Goal: Task Accomplishment & Management: Manage account settings

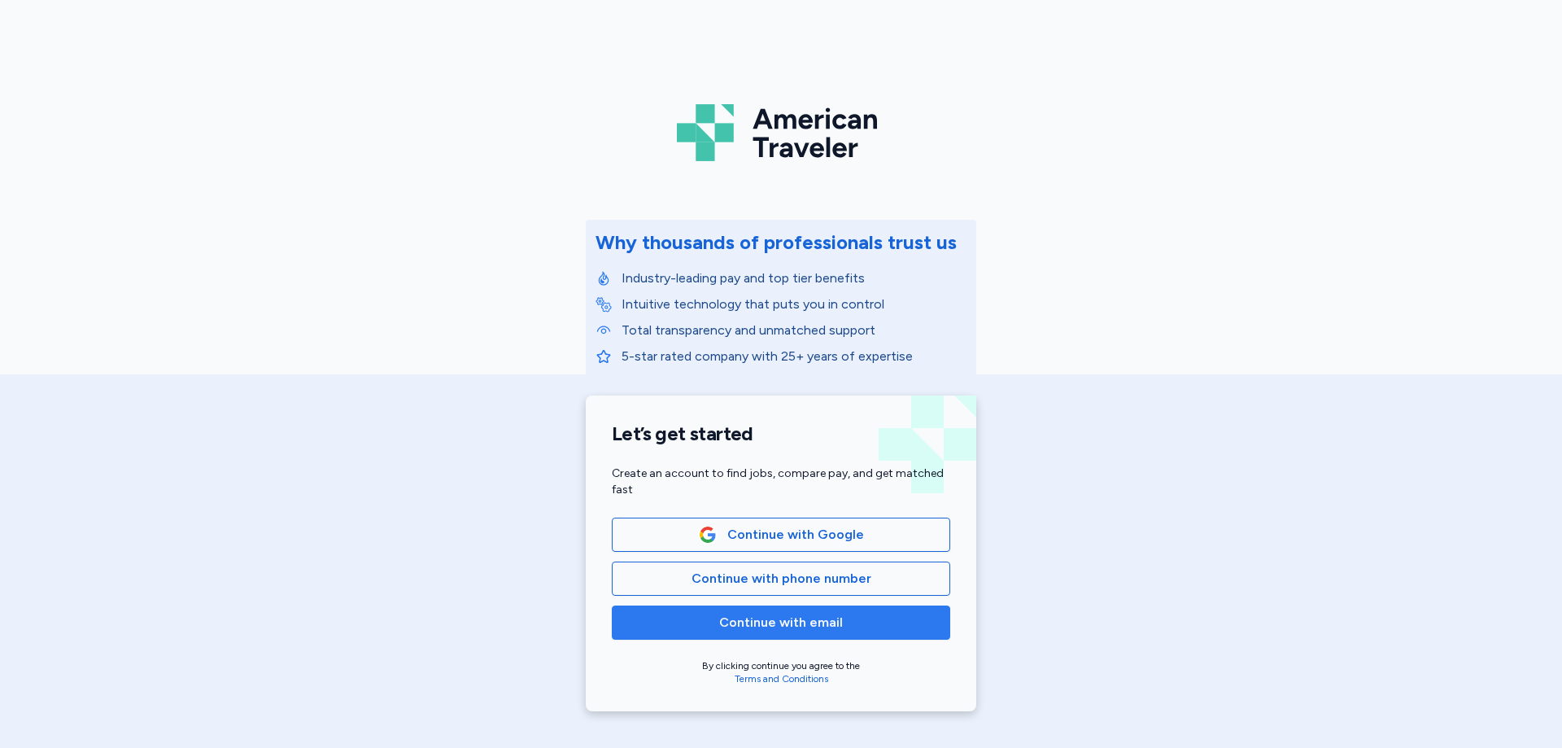
click at [751, 630] on span "Continue with email" at bounding box center [781, 623] width 124 height 20
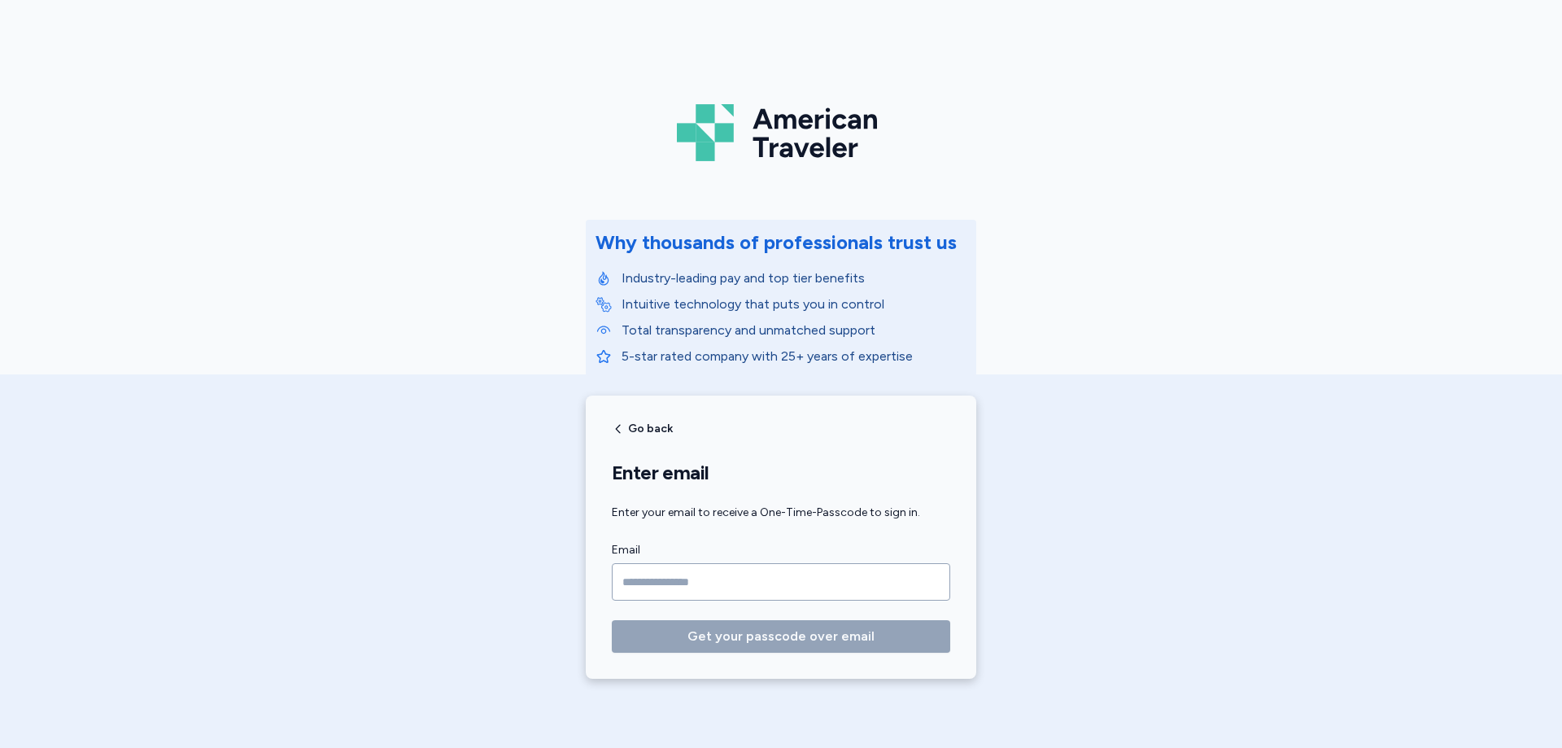
click at [745, 590] on input "Email" at bounding box center [781, 581] width 339 height 37
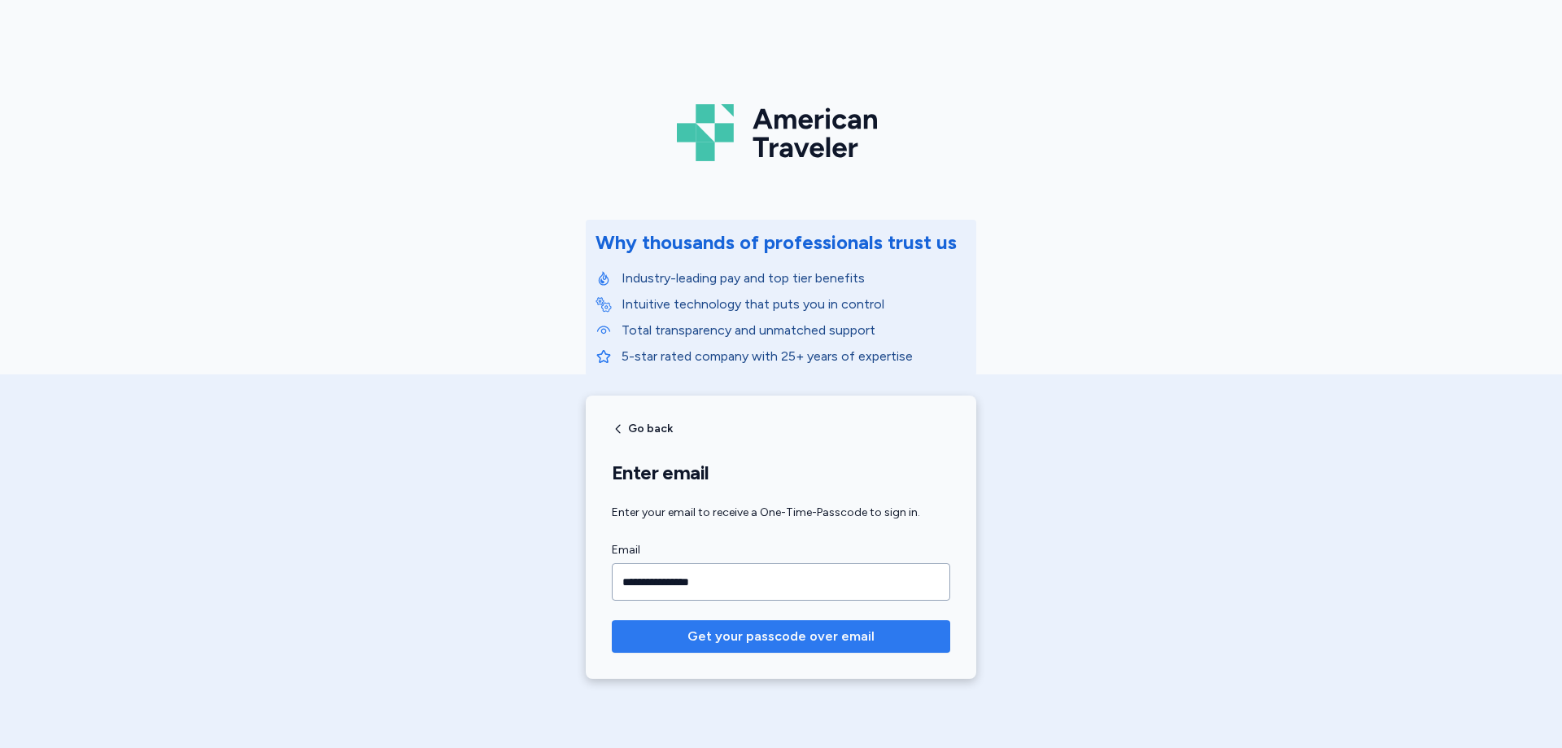
type input "**********"
click at [821, 644] on span "Get your passcode over email" at bounding box center [781, 637] width 187 height 20
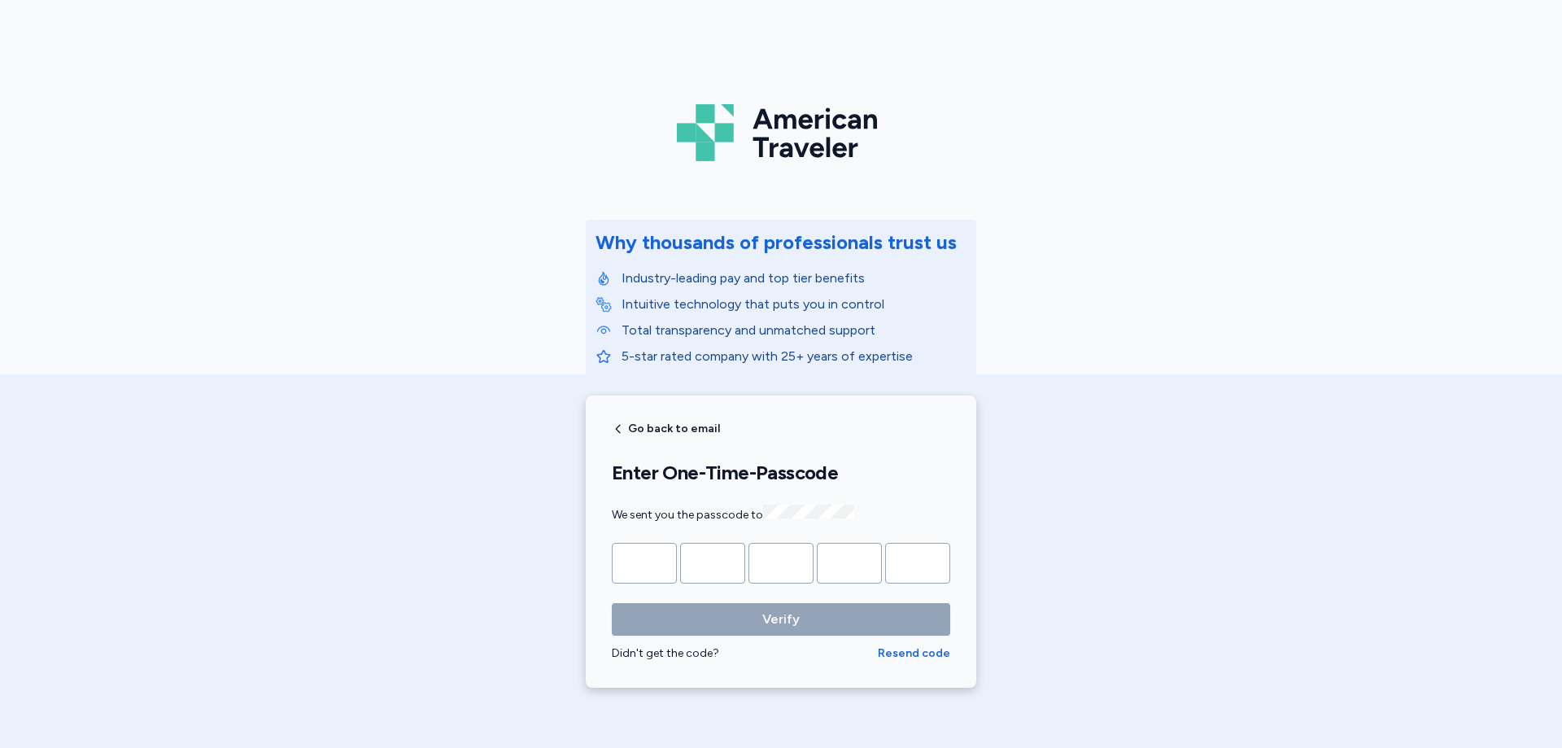
type input "*"
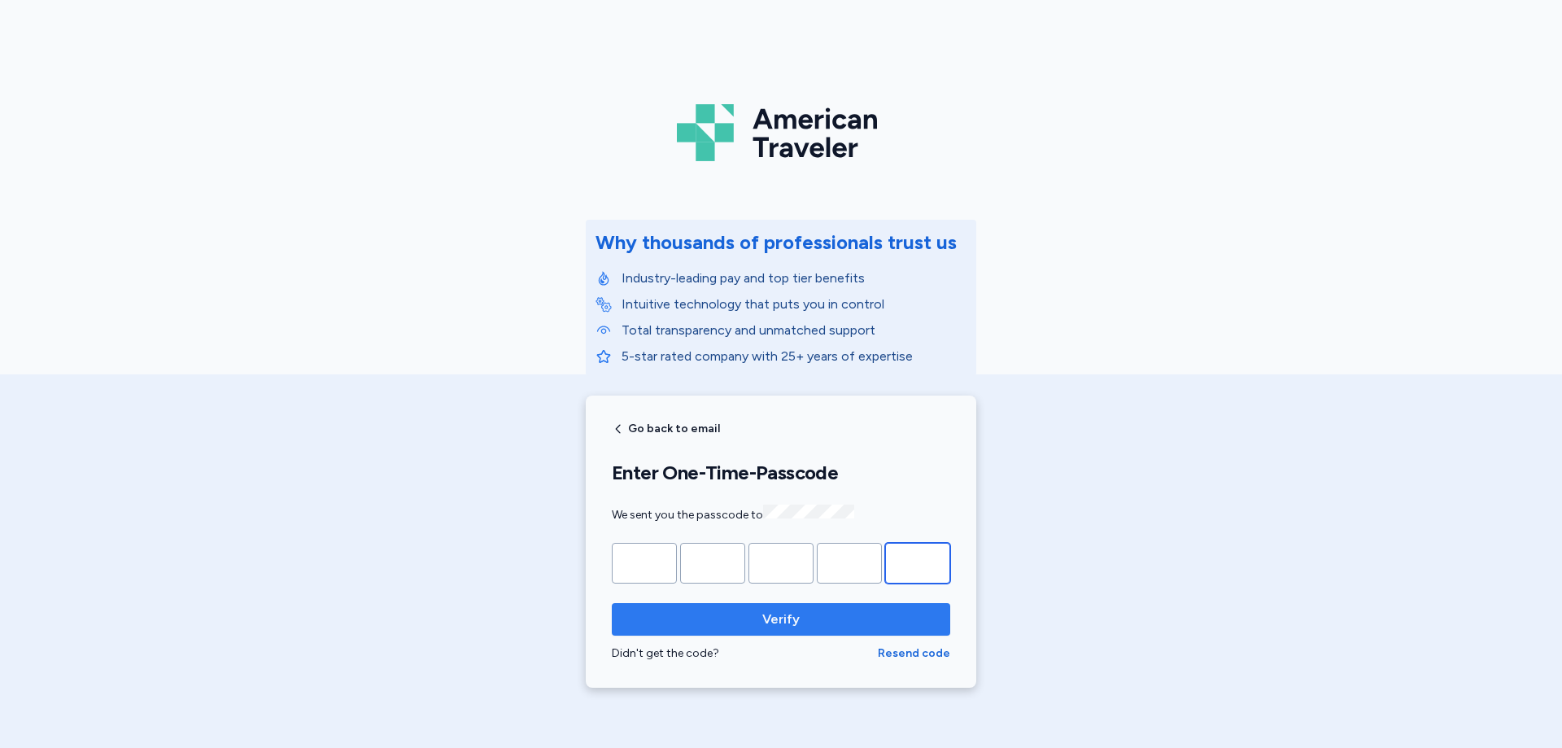
type input "*"
click at [644, 631] on button "Verify" at bounding box center [781, 619] width 339 height 33
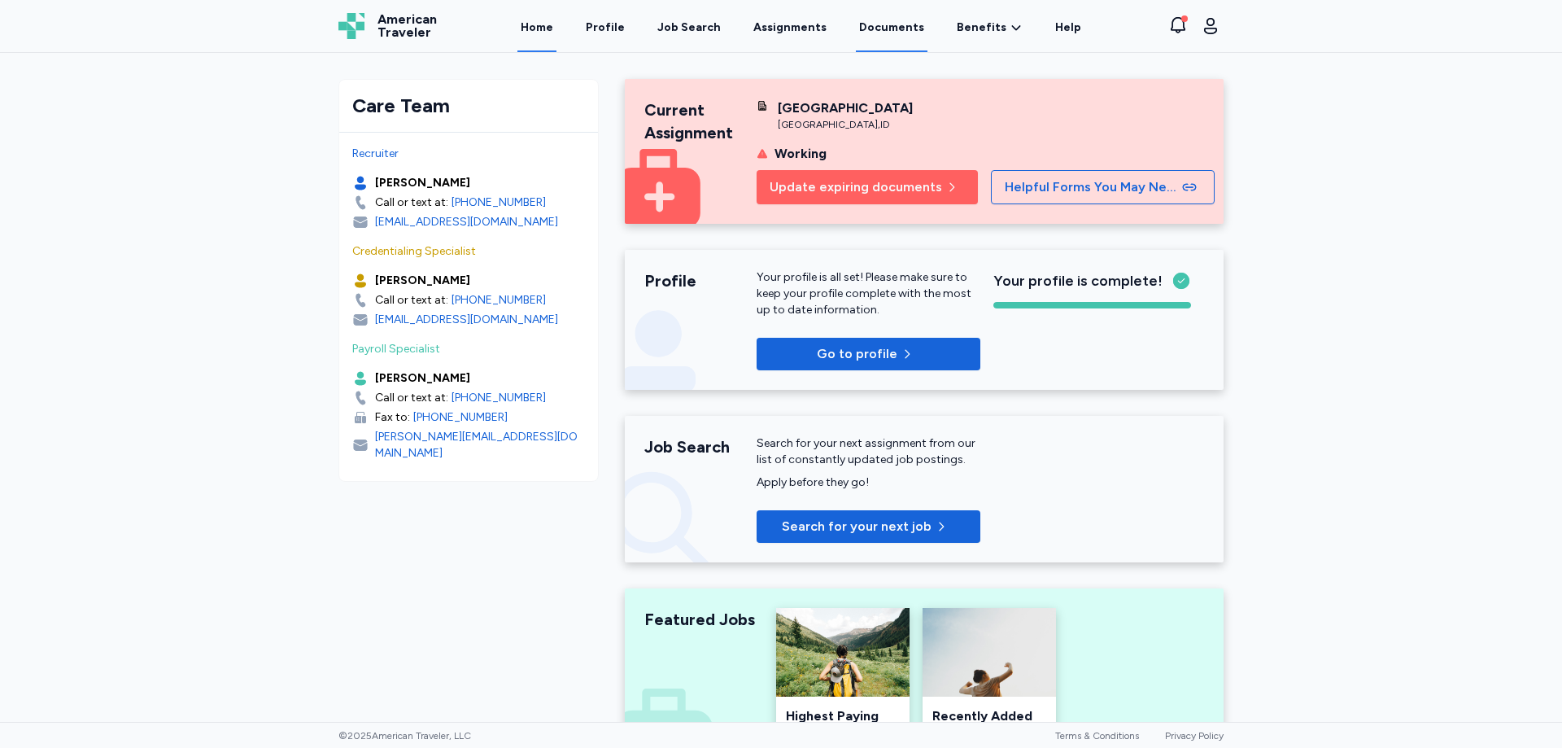
click at [873, 34] on link "Documents" at bounding box center [892, 27] width 72 height 50
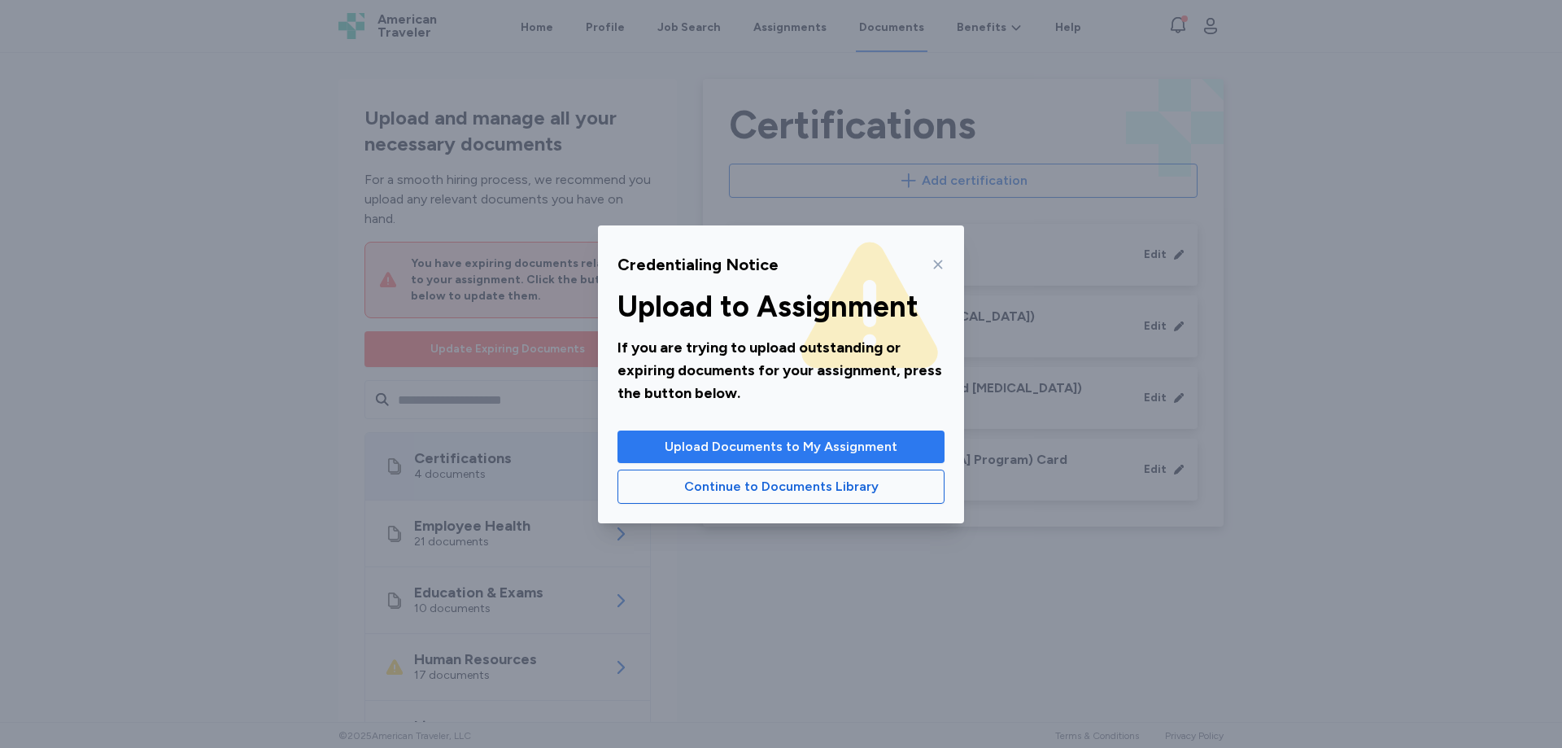
click at [744, 449] on span "Upload Documents to My Assignment" at bounding box center [781, 447] width 233 height 20
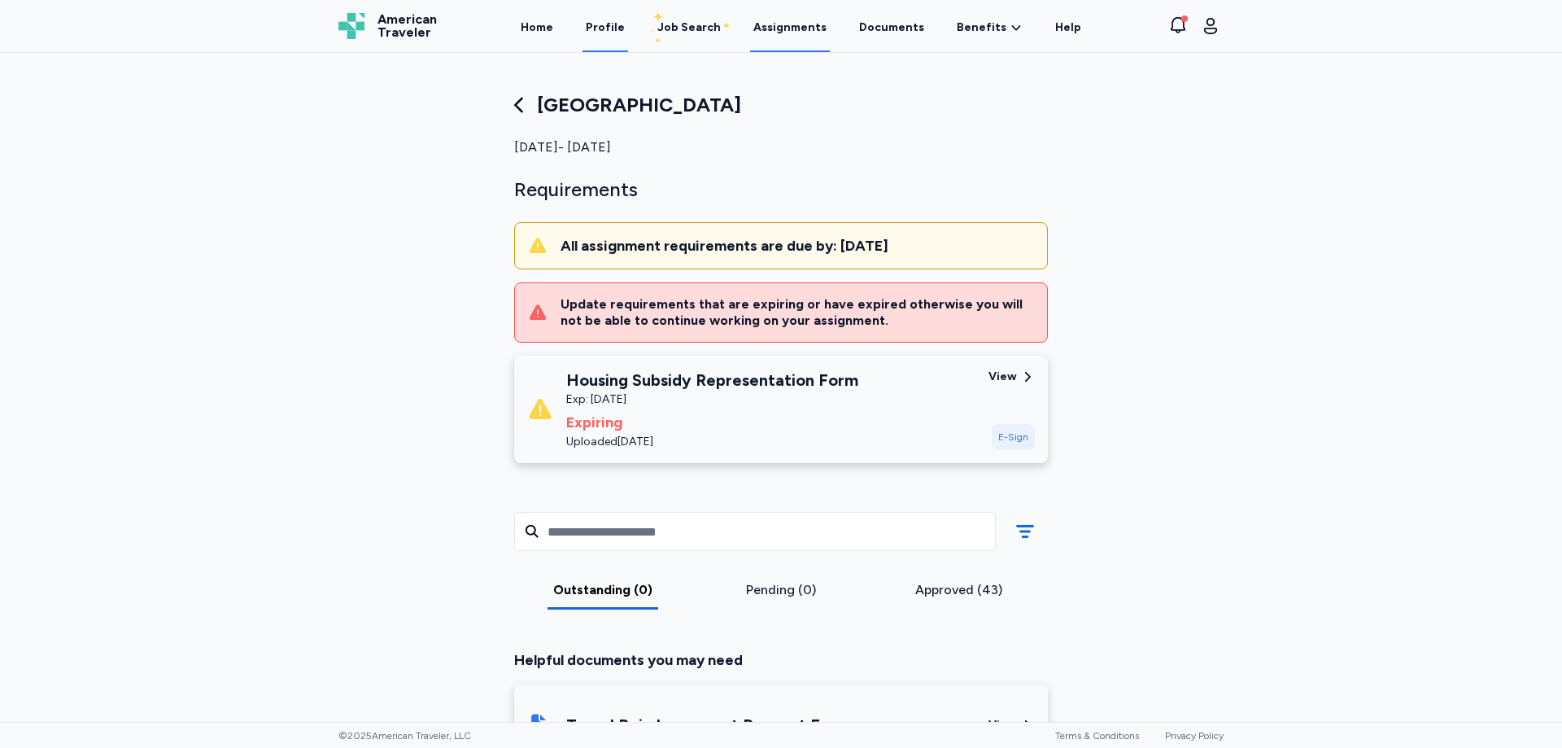
click at [622, 24] on link "Profile" at bounding box center [606, 27] width 46 height 50
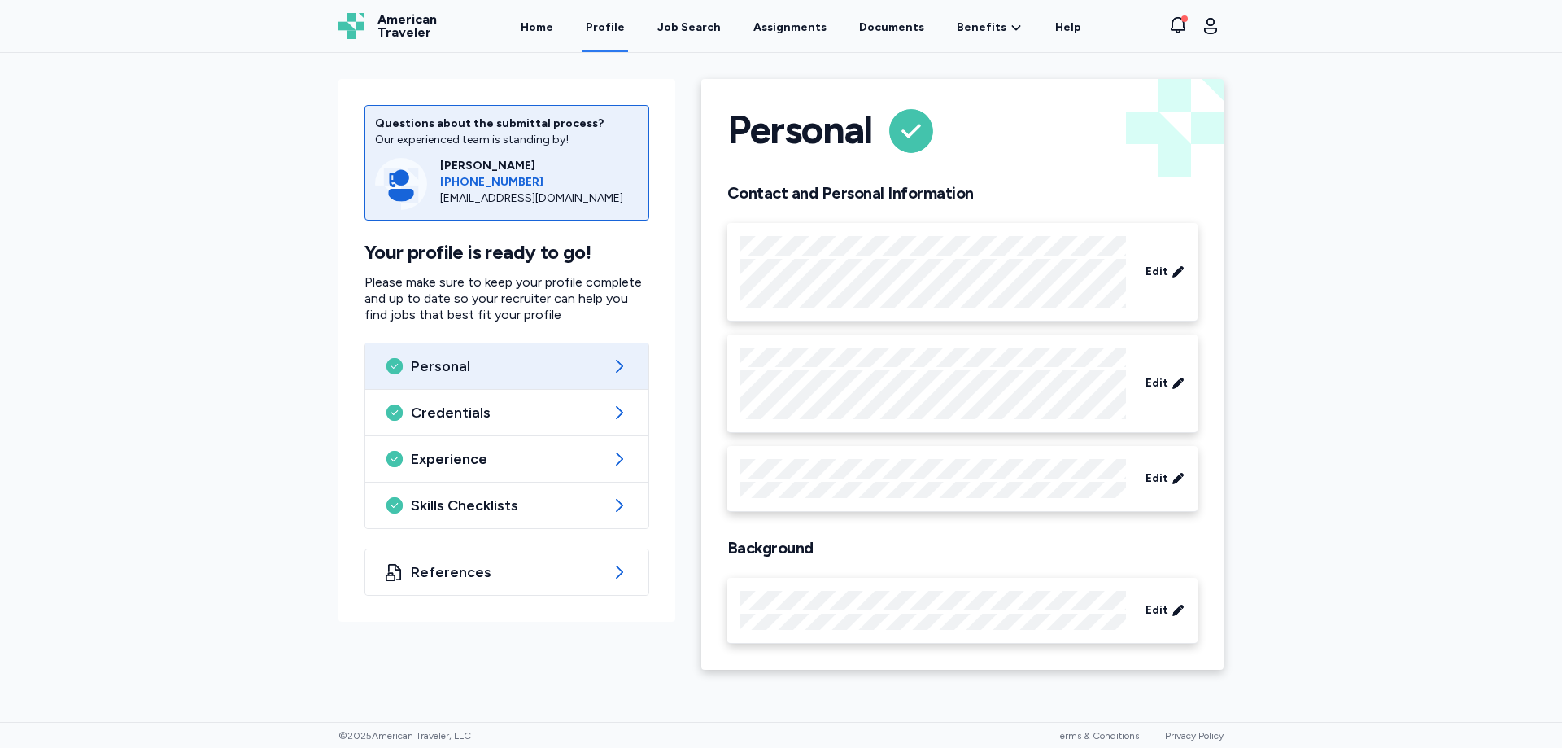
click at [607, 354] on div "Personal" at bounding box center [506, 366] width 283 height 46
click at [622, 369] on icon at bounding box center [619, 366] width 20 height 20
click at [610, 421] on div "Credentials" at bounding box center [506, 413] width 283 height 46
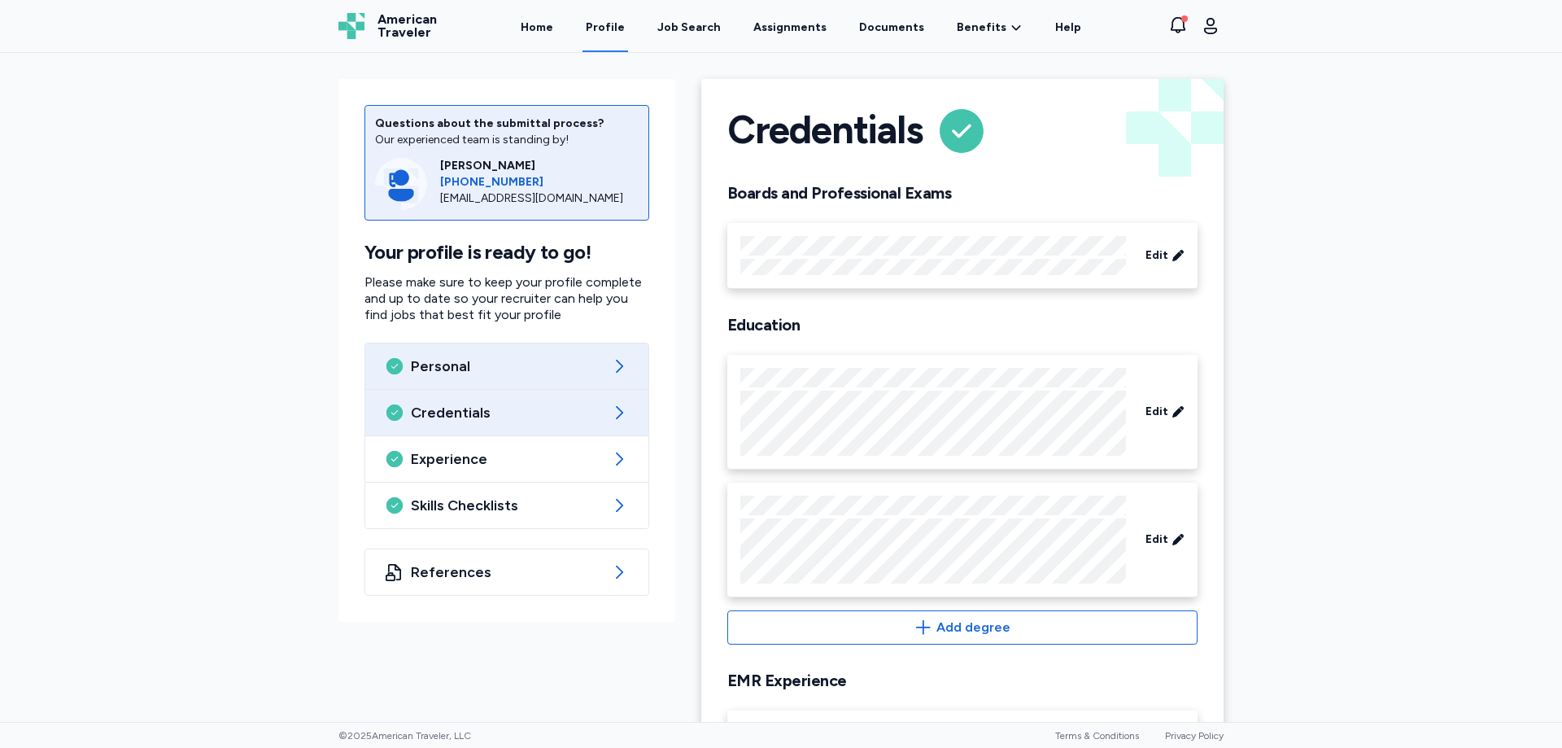
click at [625, 369] on div "Personal" at bounding box center [506, 366] width 283 height 46
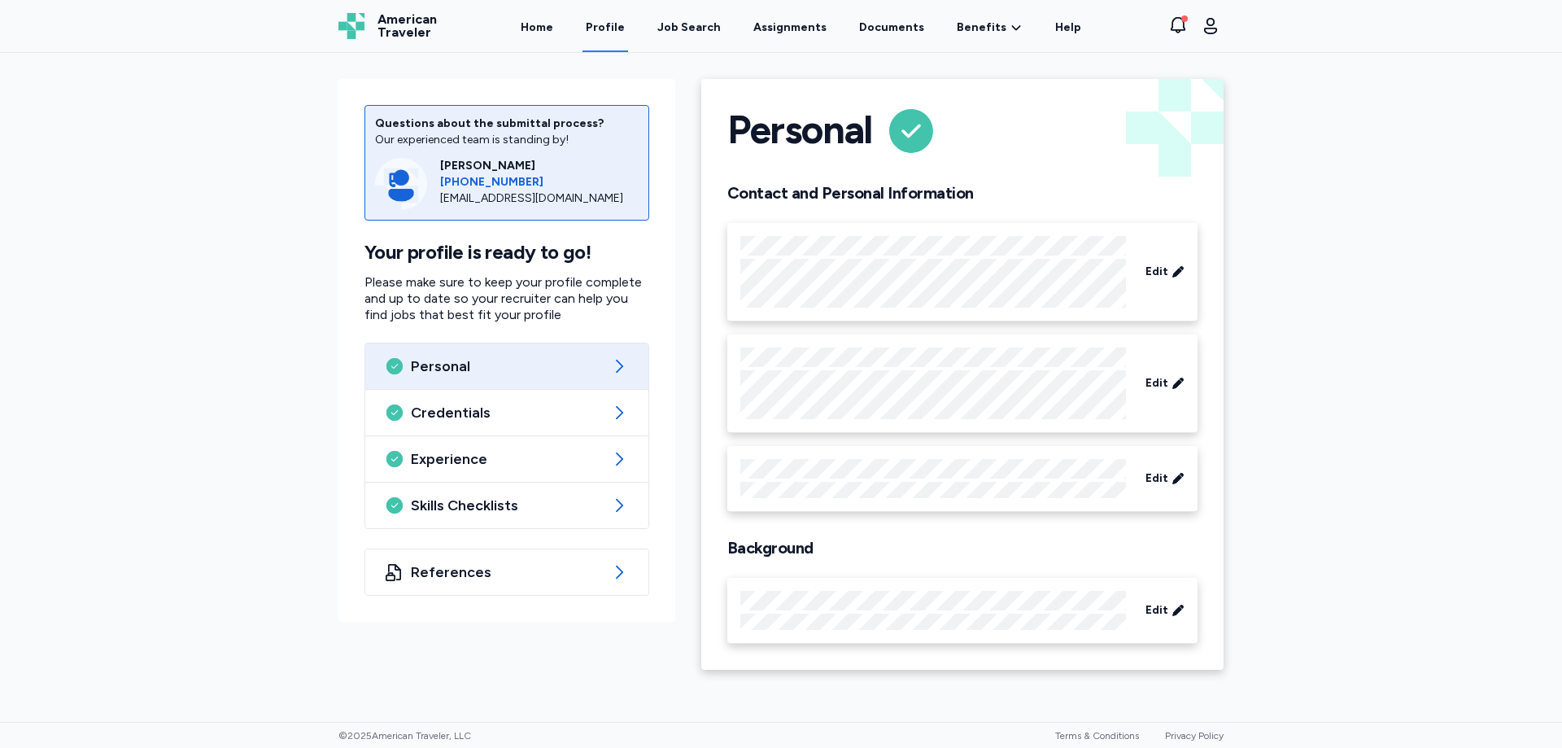
click at [954, 479] on div at bounding box center [933, 478] width 386 height 39
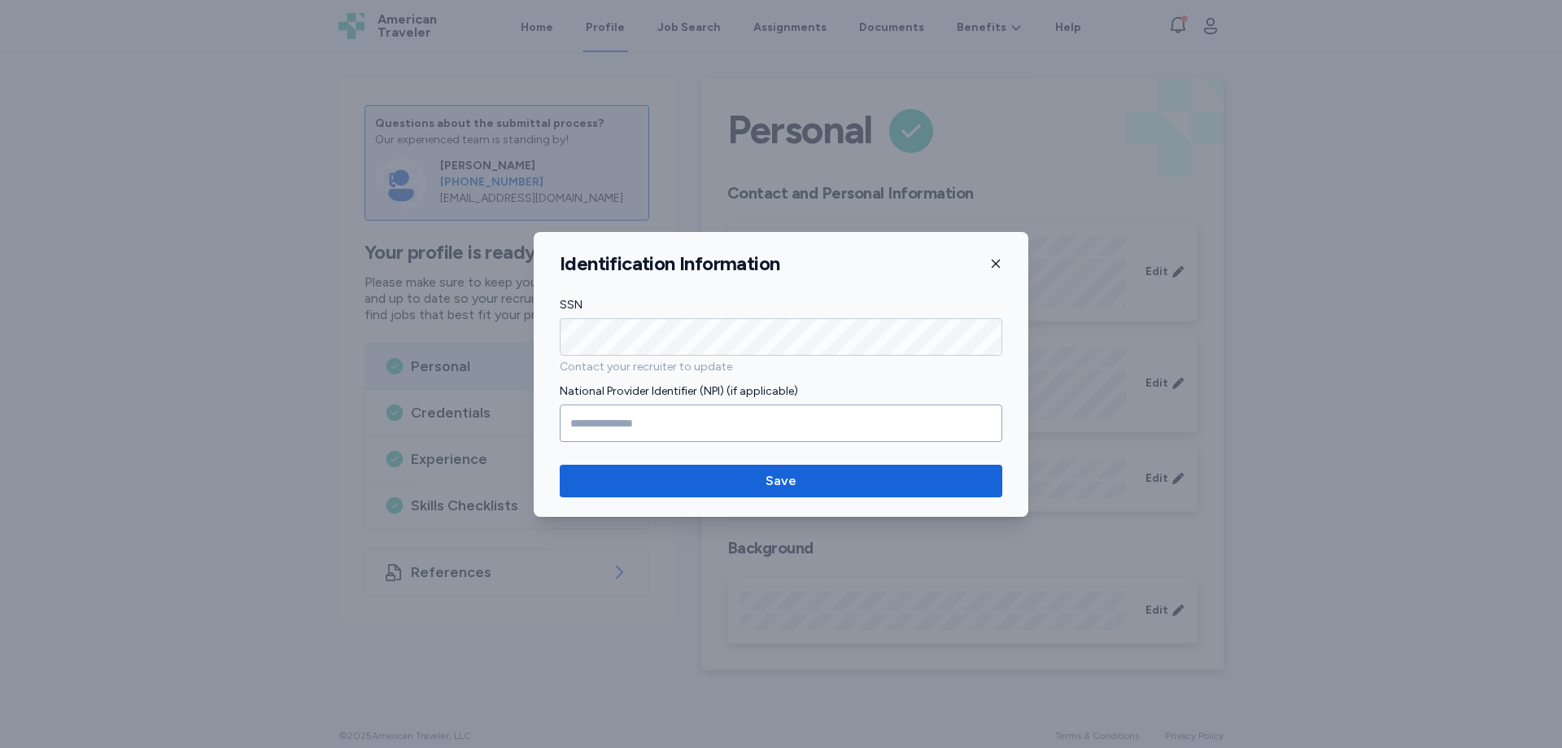
click at [998, 267] on icon "button" at bounding box center [995, 263] width 13 height 13
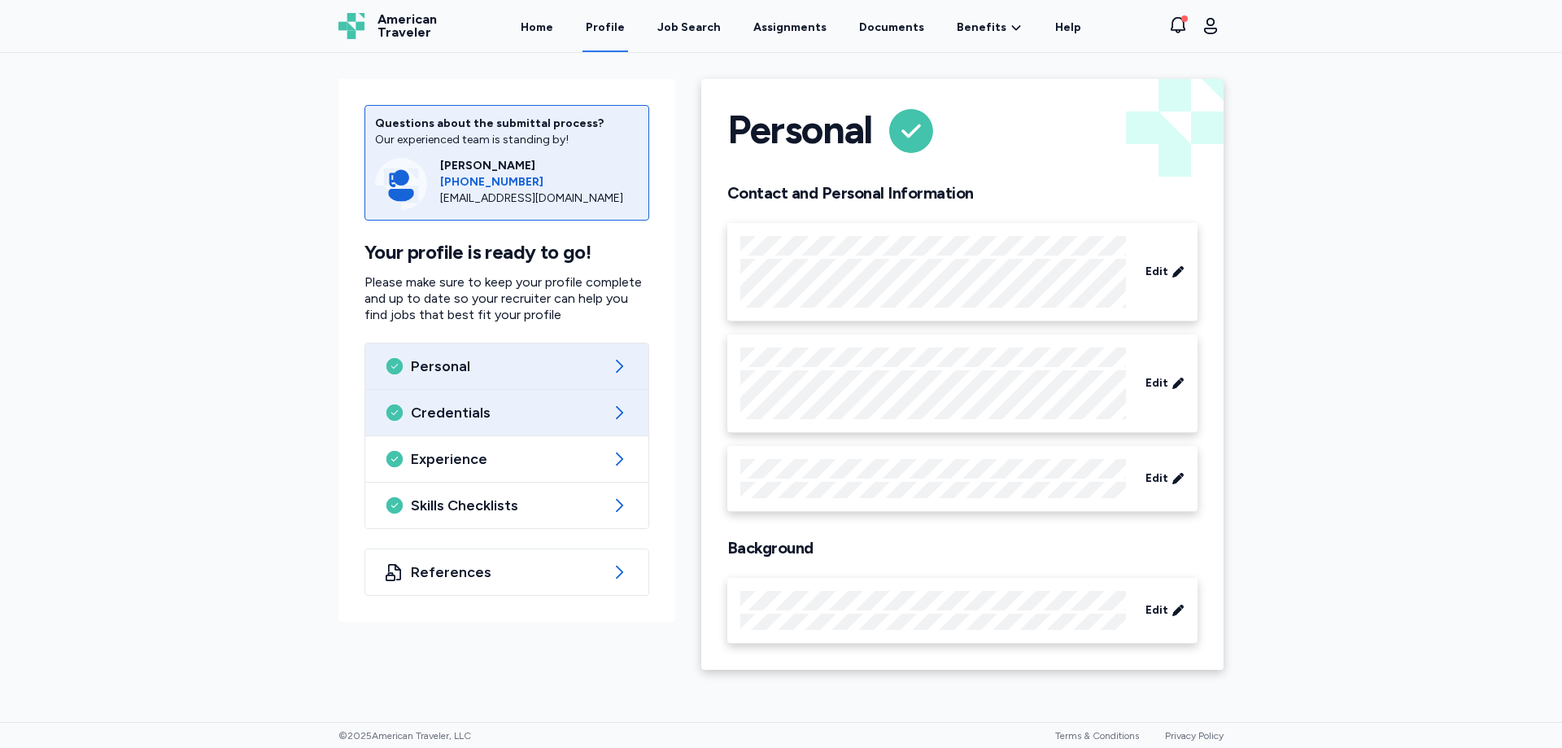
click at [603, 408] on span "Credentials" at bounding box center [507, 413] width 192 height 20
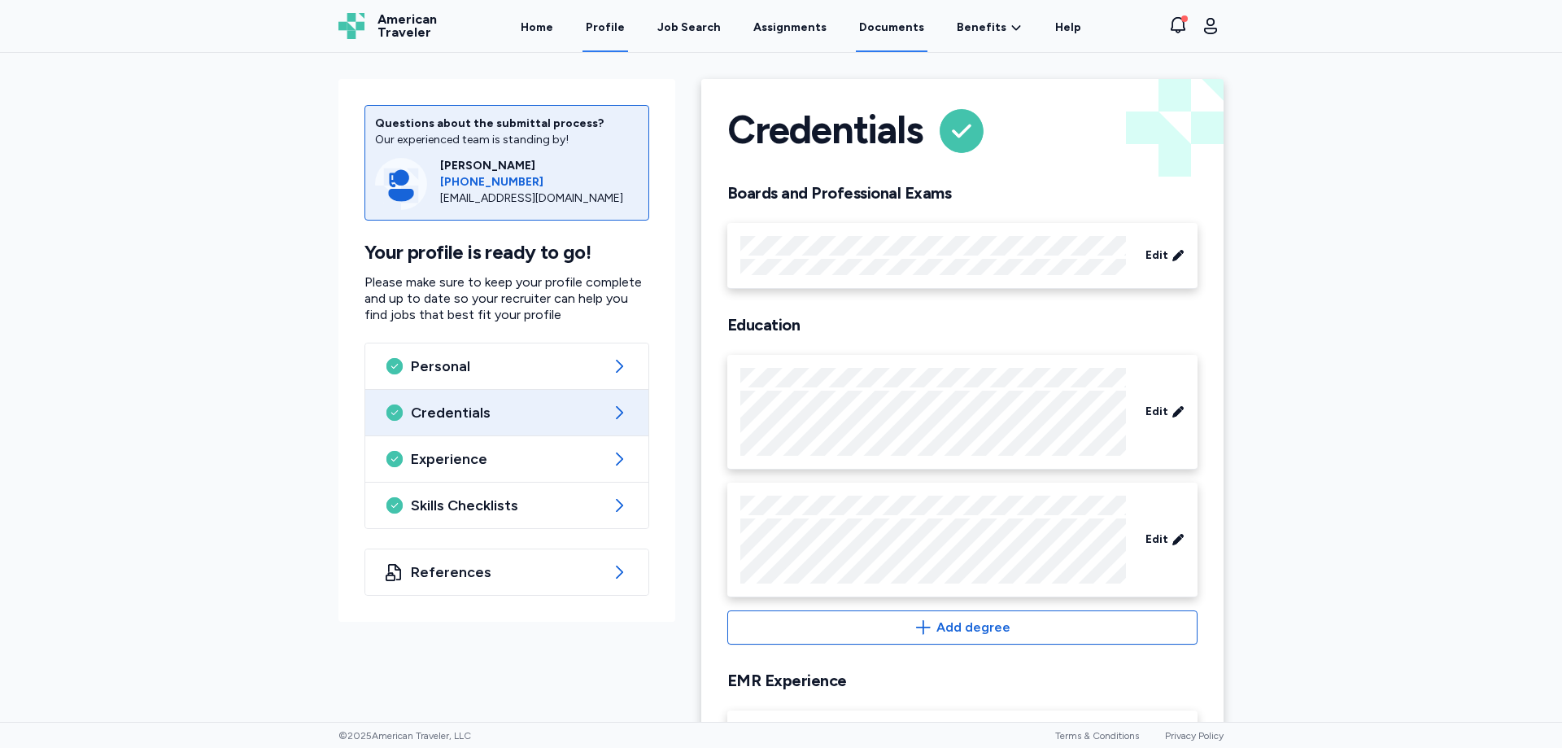
click at [890, 27] on link "Documents" at bounding box center [892, 27] width 72 height 50
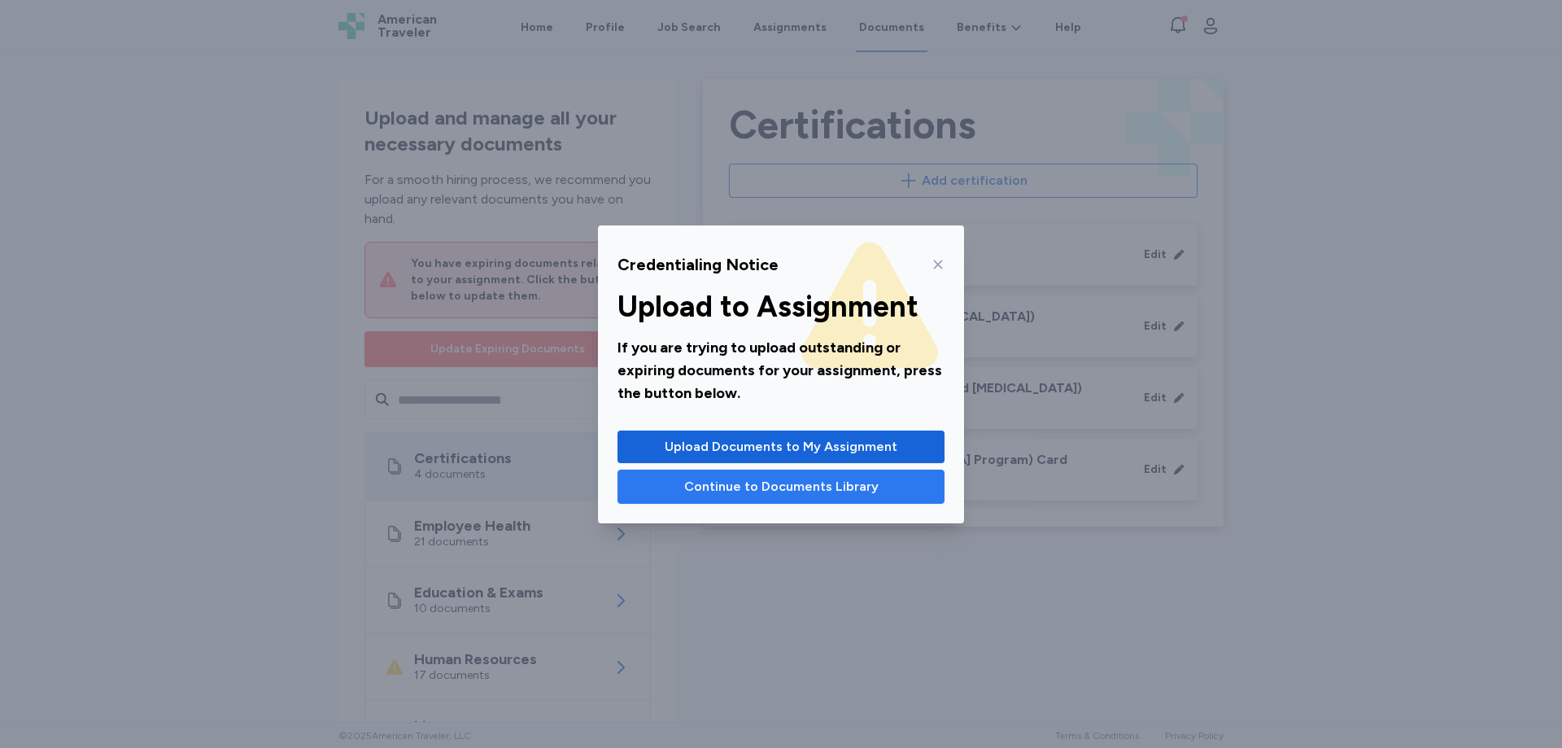
click at [769, 489] on span "Continue to Documents Library" at bounding box center [781, 487] width 194 height 20
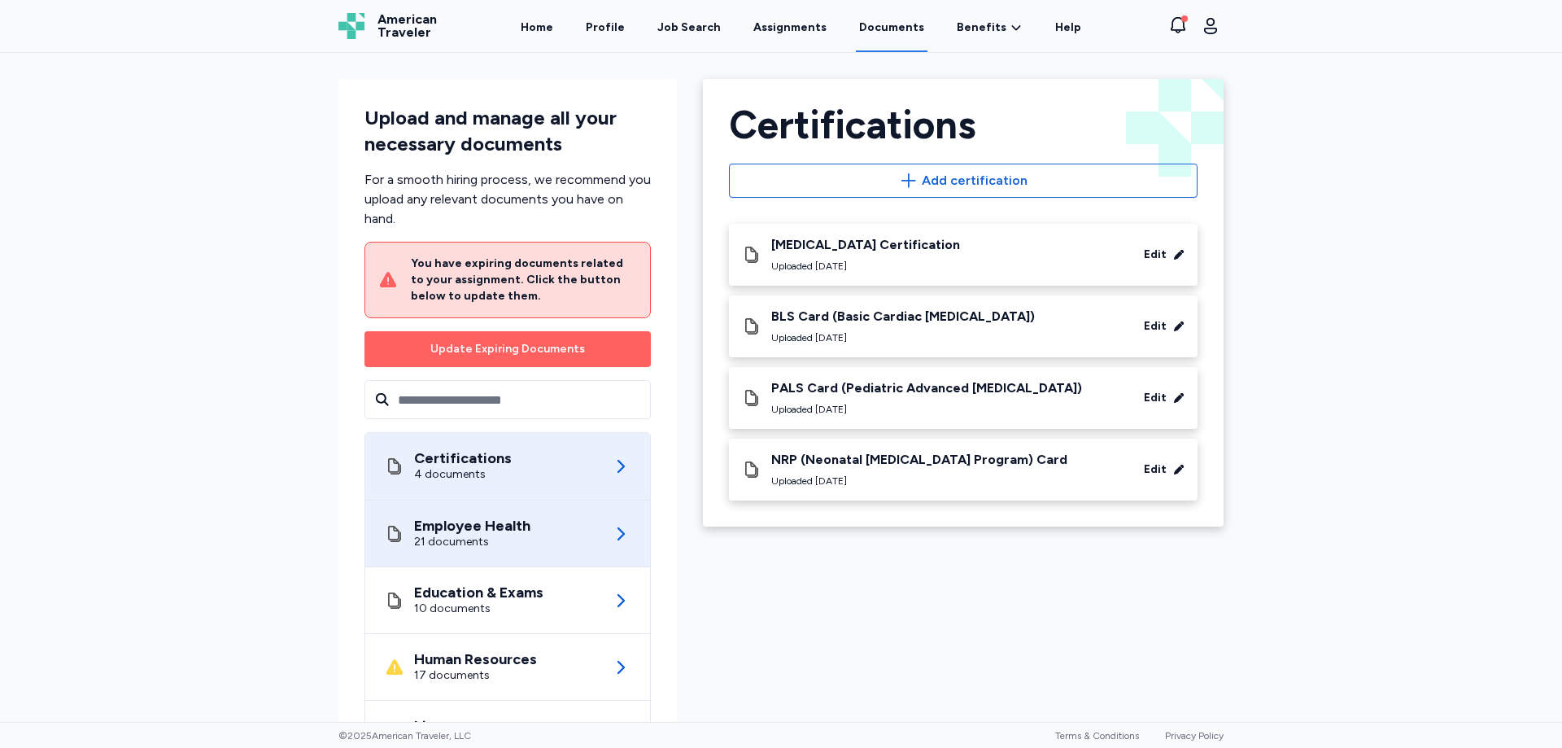
click at [616, 524] on icon at bounding box center [621, 534] width 20 height 20
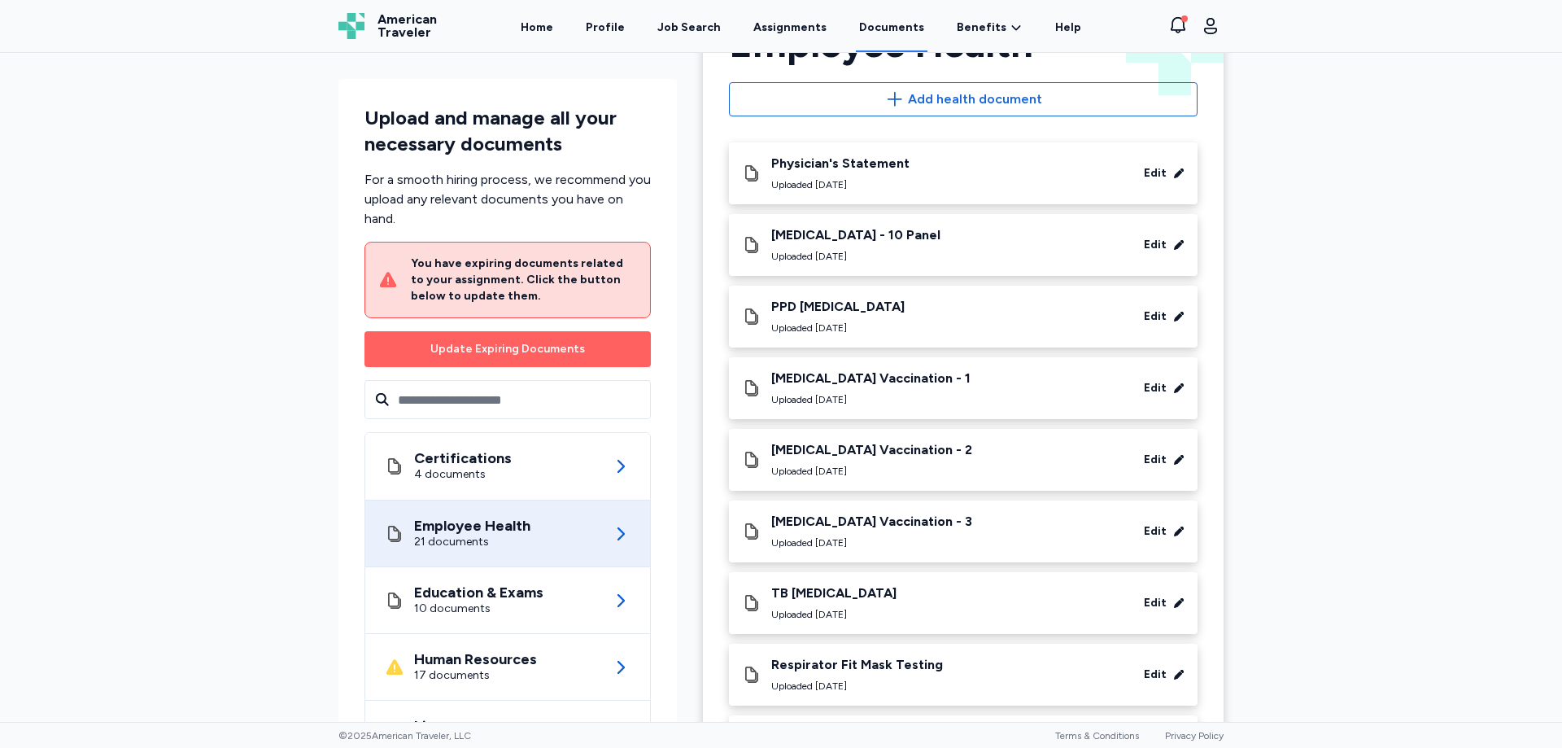
scroll to position [163, 0]
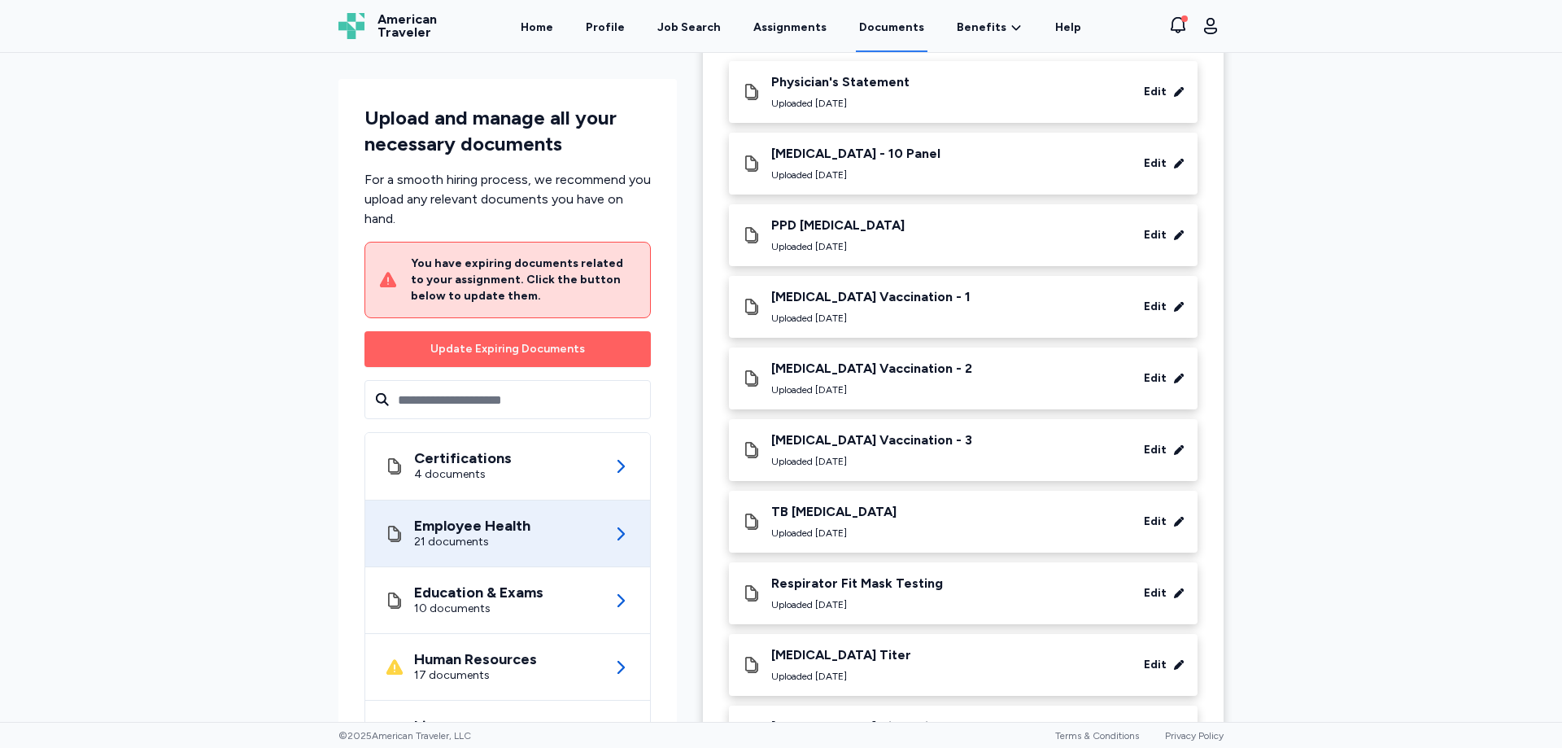
click at [895, 604] on div "Uploaded [DATE]" at bounding box center [857, 604] width 172 height 13
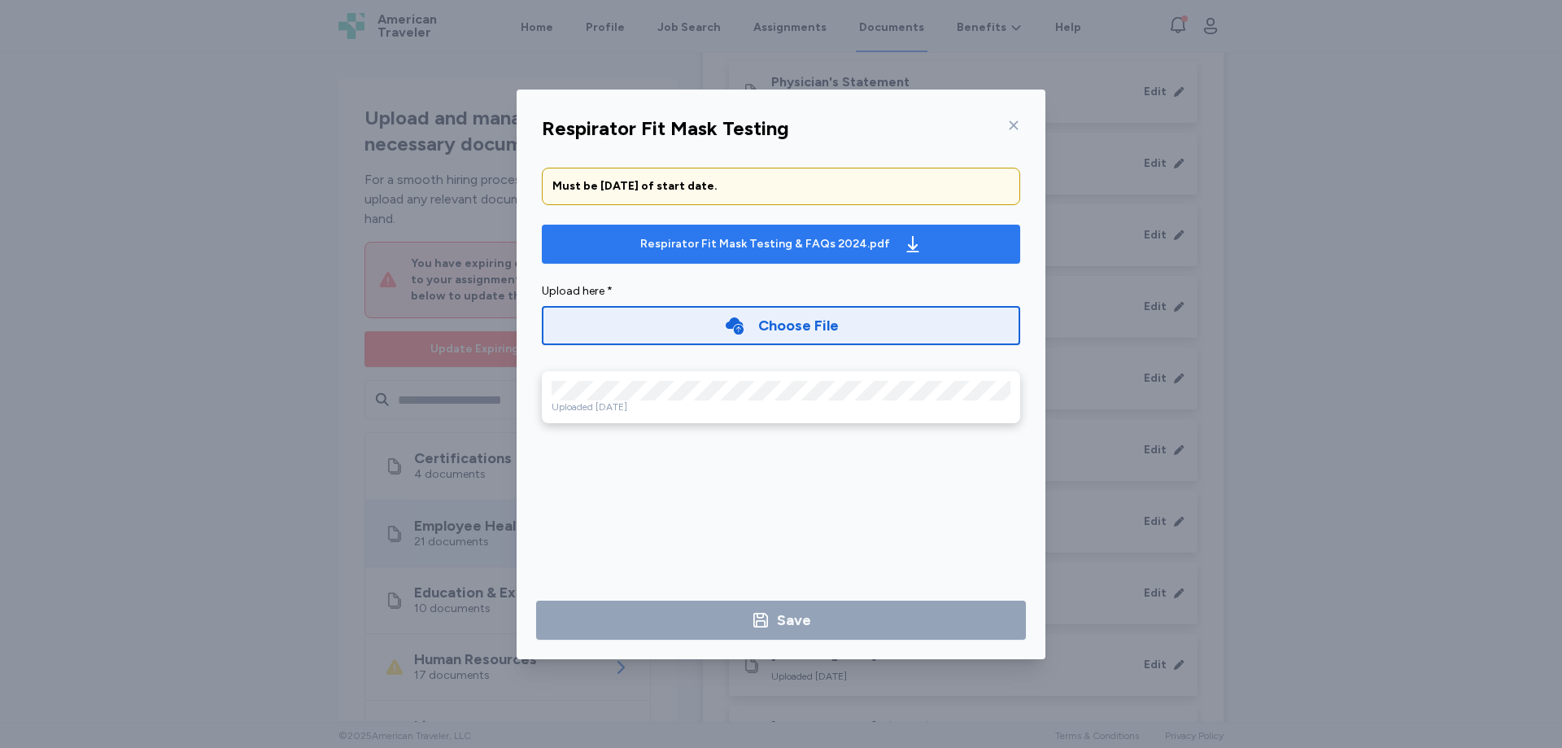
click at [903, 234] on icon "button" at bounding box center [913, 244] width 20 height 20
click at [1351, 518] on div "Respirator Fit Mask Testing Must be [DATE] of start date. Respirator Fit Mask T…" at bounding box center [781, 374] width 1562 height 748
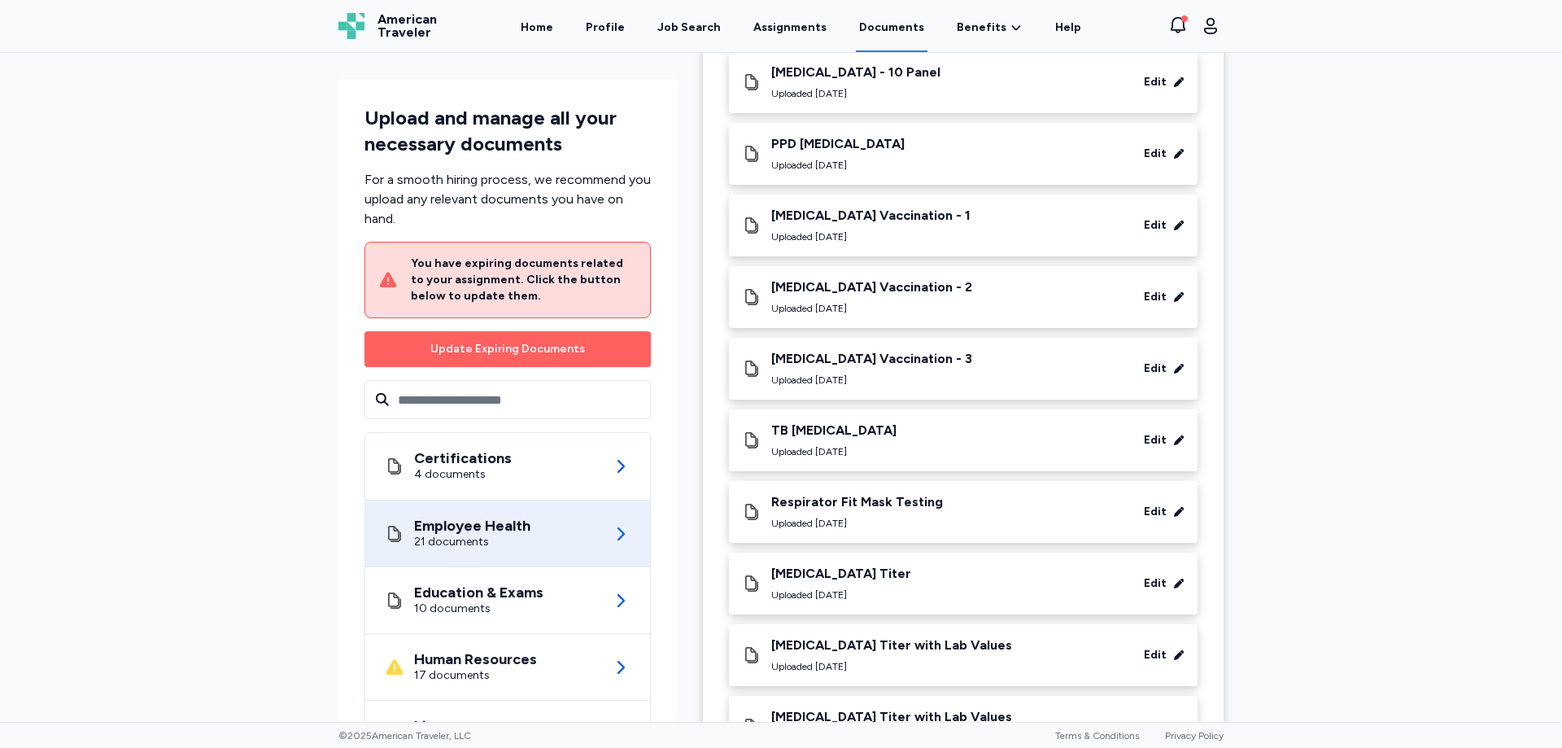
scroll to position [0, 0]
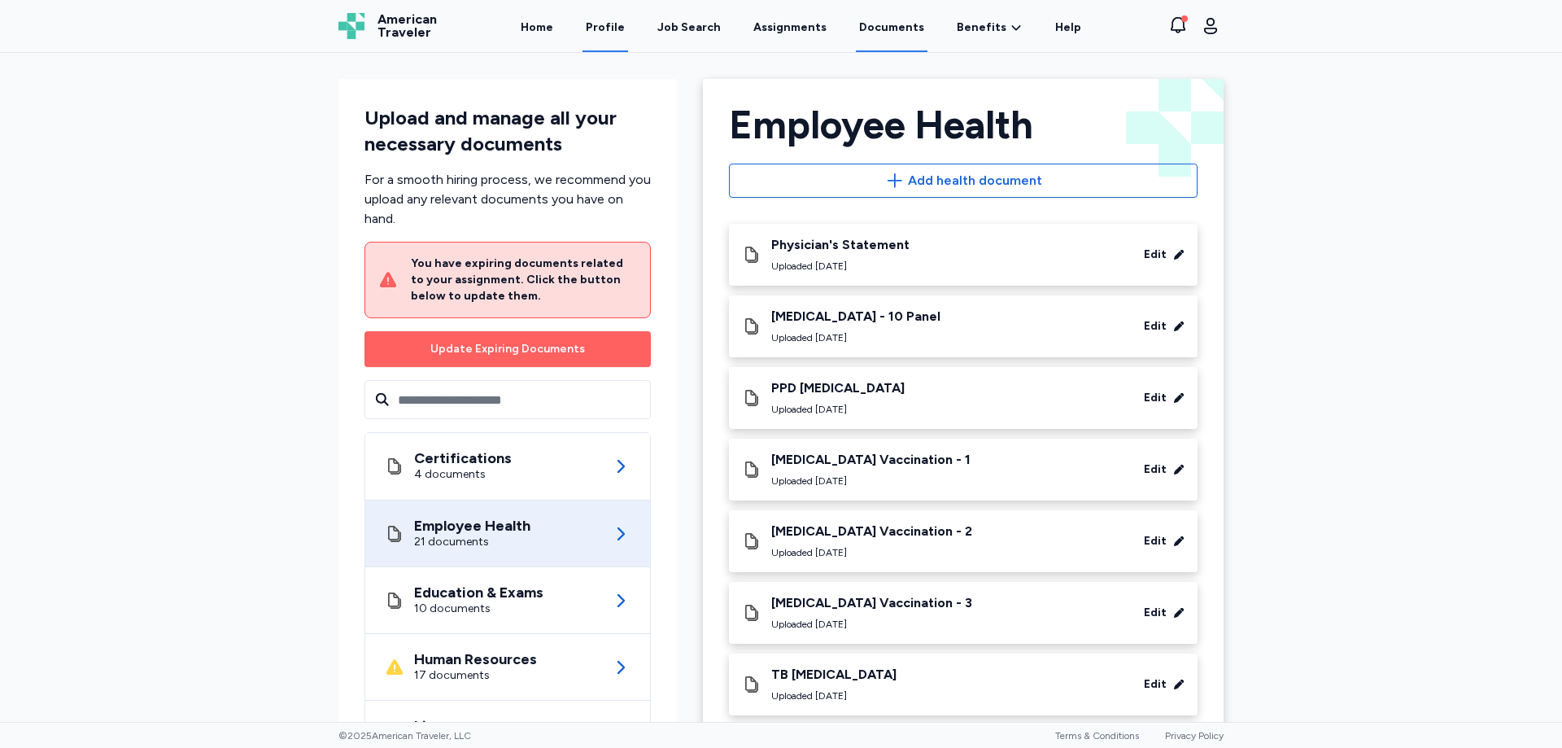
click at [616, 28] on link "Profile" at bounding box center [606, 27] width 46 height 50
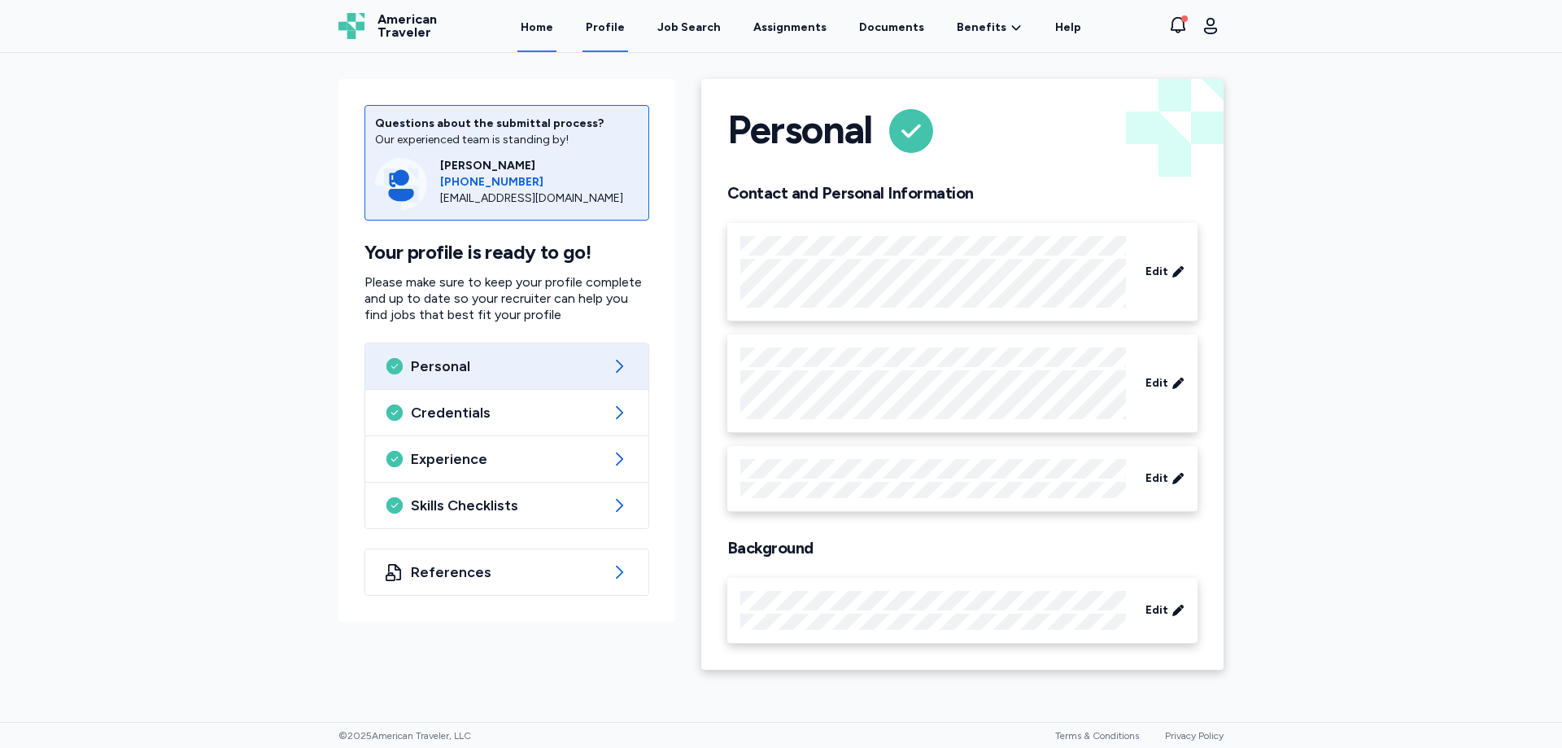
click at [557, 39] on link "Home" at bounding box center [537, 27] width 39 height 50
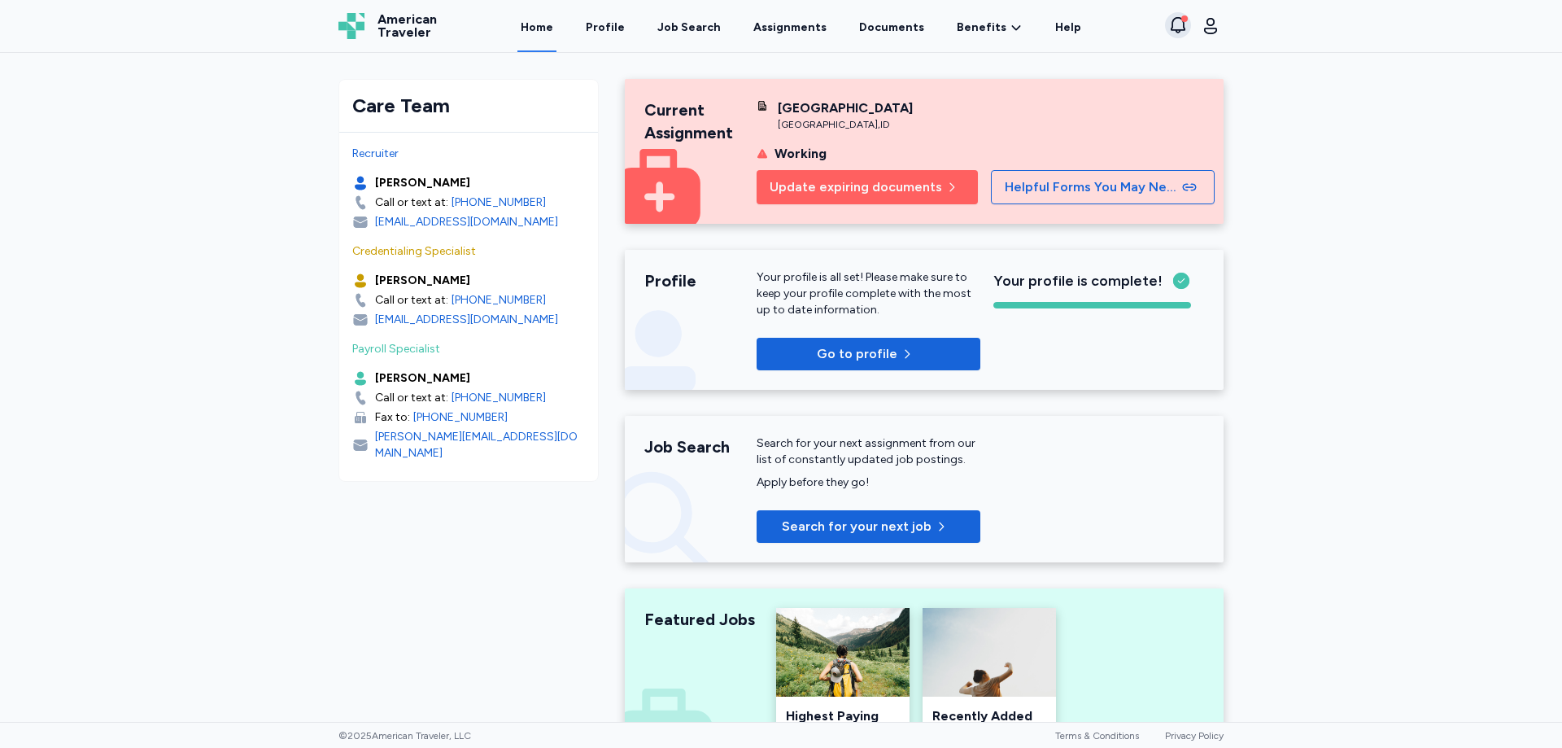
click at [1186, 19] on div "button" at bounding box center [1185, 18] width 7 height 7
